Goal: Find specific page/section: Find specific page/section

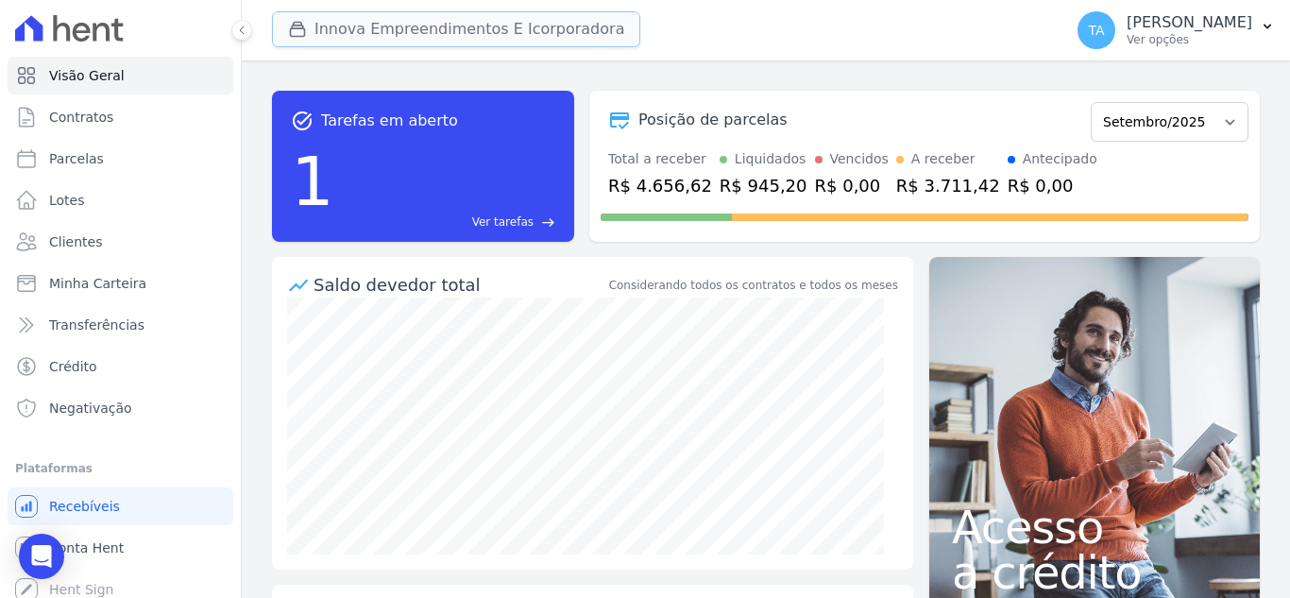
click at [380, 34] on button "Innova Empreendimentos E Icorporadora" at bounding box center [456, 29] width 368 height 36
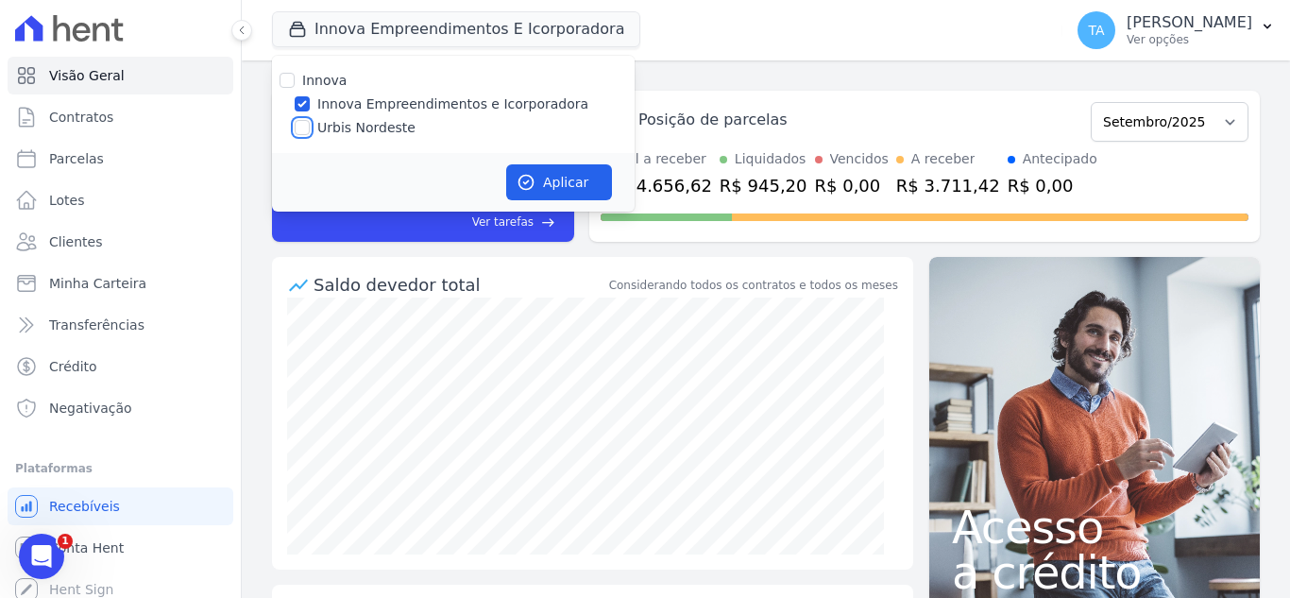
drag, startPoint x: 298, startPoint y: 126, endPoint x: 303, endPoint y: 112, distance: 14.0
click at [298, 125] on input "Urbis Nordeste" at bounding box center [302, 127] width 15 height 15
checkbox input "true"
drag, startPoint x: 303, startPoint y: 108, endPoint x: 387, endPoint y: 133, distance: 87.8
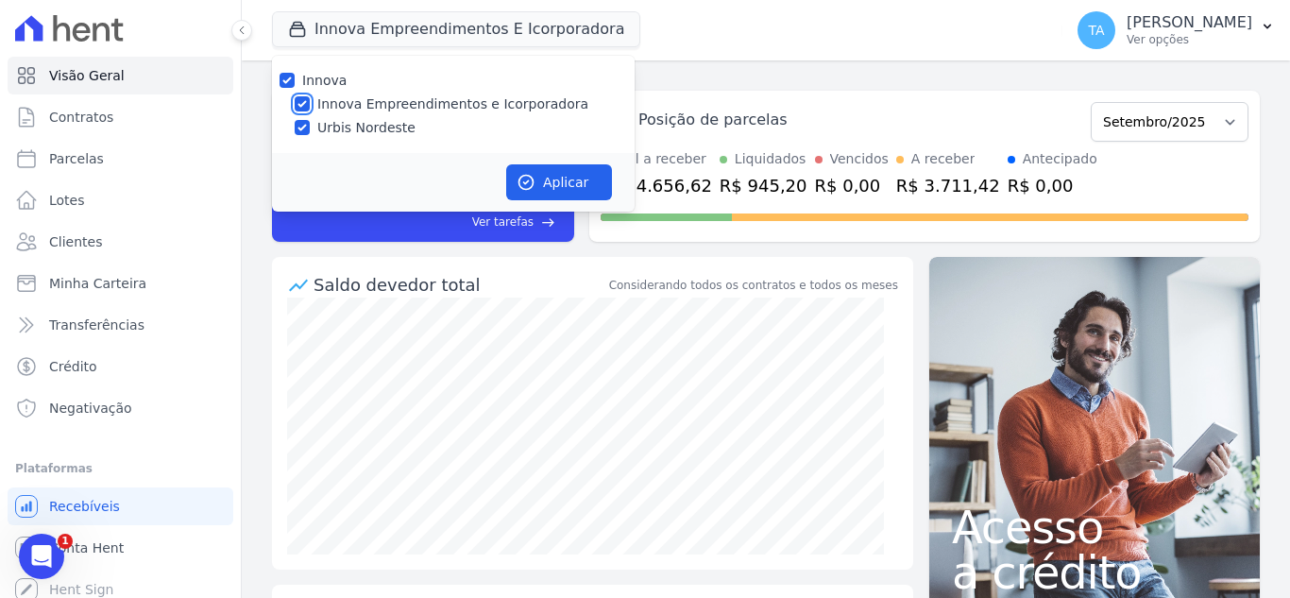
click at [308, 106] on input "Innova Empreendimentos e Icorporadora" at bounding box center [302, 103] width 15 height 15
checkbox input "false"
drag, startPoint x: 549, startPoint y: 182, endPoint x: 404, endPoint y: 194, distance: 145.9
click at [550, 182] on button "Aplicar" at bounding box center [559, 182] width 106 height 36
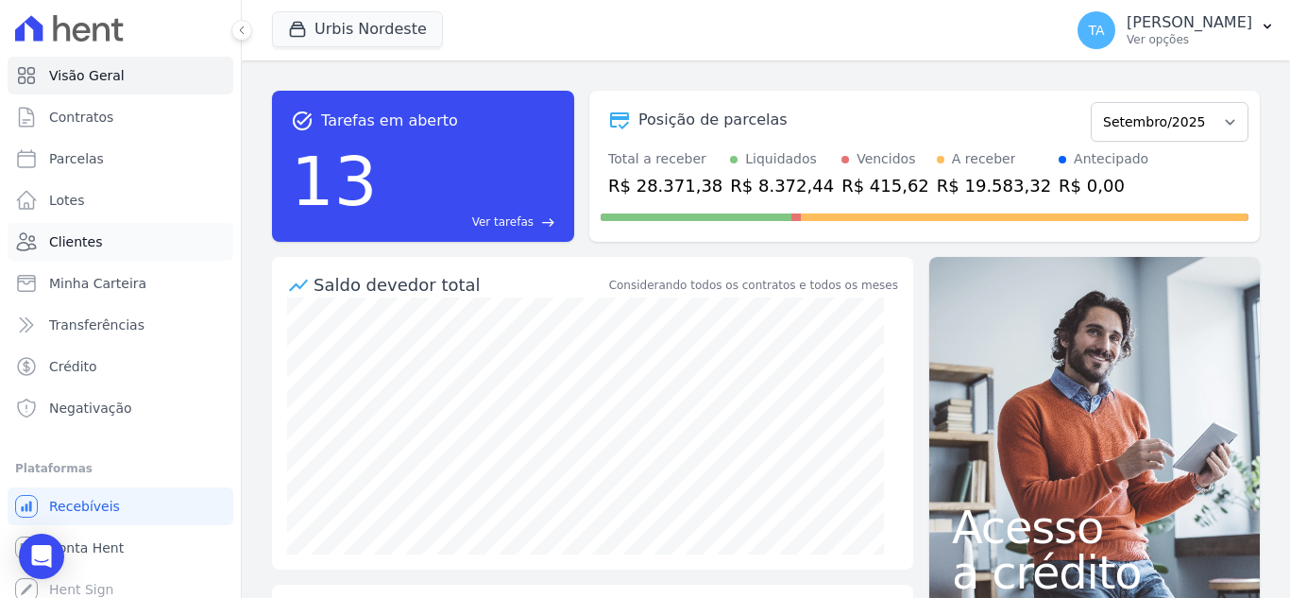
click at [127, 245] on link "Clientes" at bounding box center [121, 242] width 226 height 38
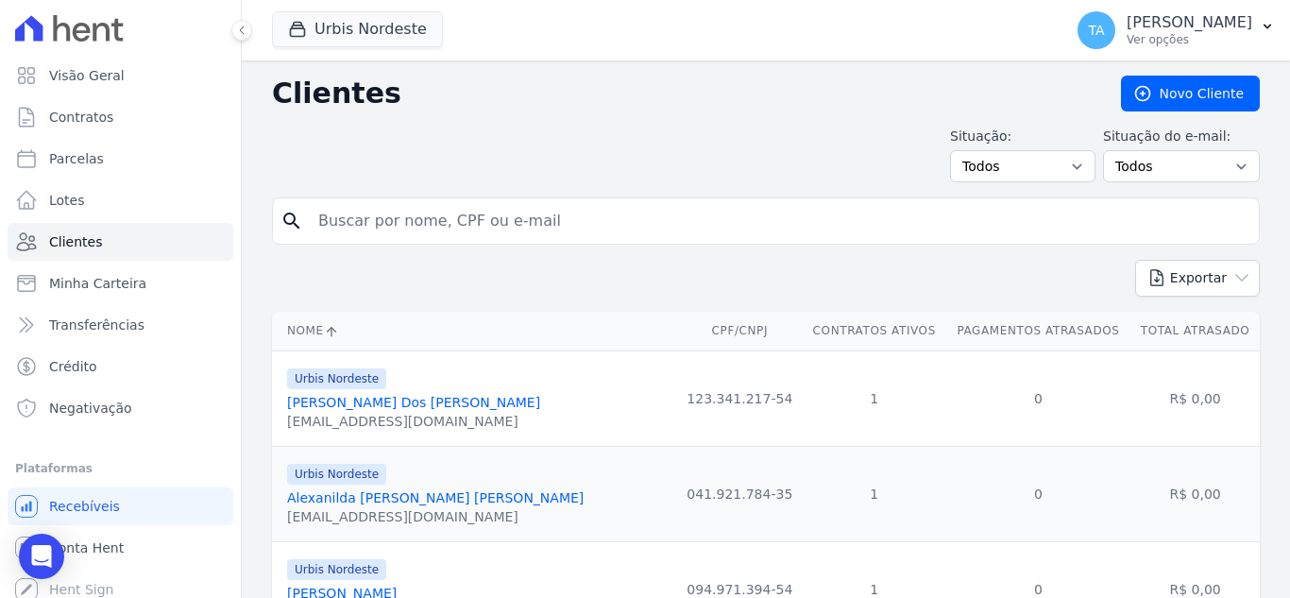
click at [481, 230] on input "search" at bounding box center [779, 221] width 944 height 38
type input "[PERSON_NAME]"
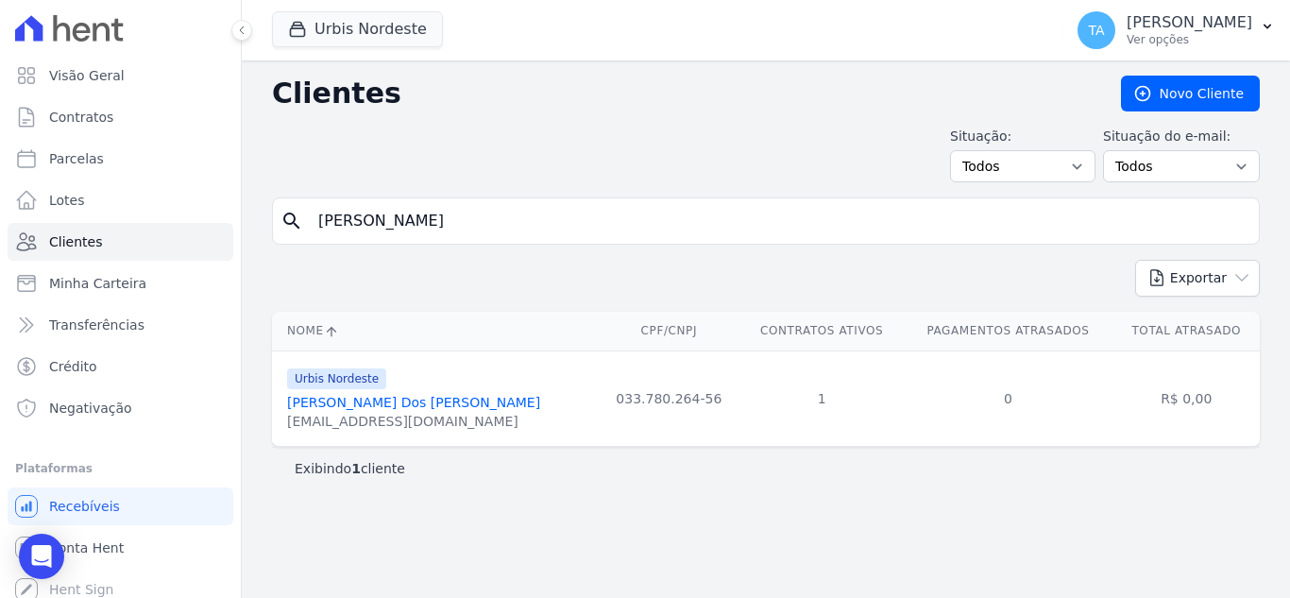
click at [418, 406] on link "[PERSON_NAME] Dos [PERSON_NAME]" at bounding box center [413, 402] width 253 height 15
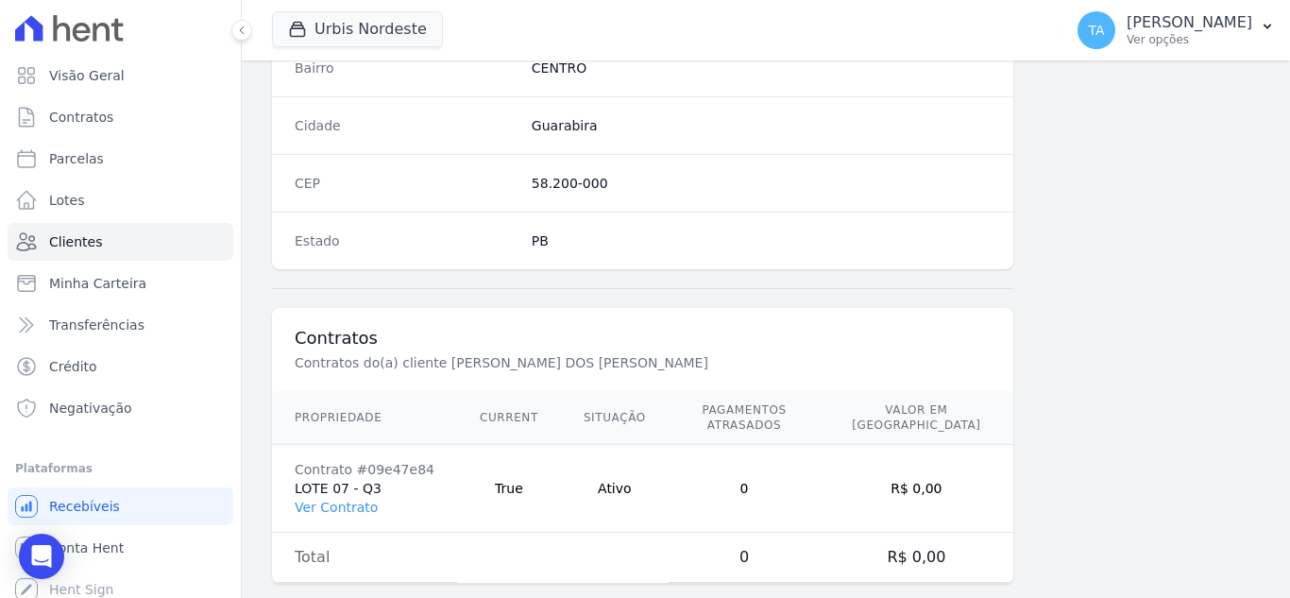
scroll to position [1169, 0]
